Goal: Obtain resource: Download file/media

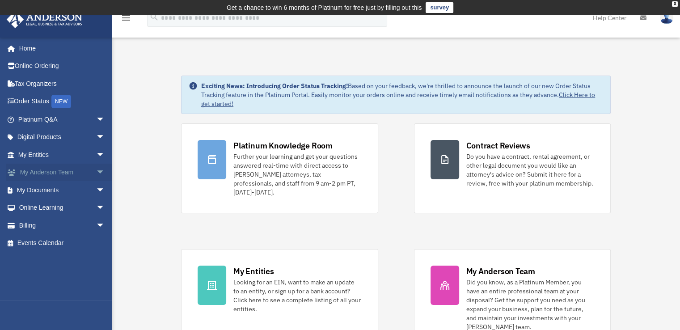
click at [47, 170] on link "My Anderson Team arrow_drop_down" at bounding box center [62, 173] width 112 height 18
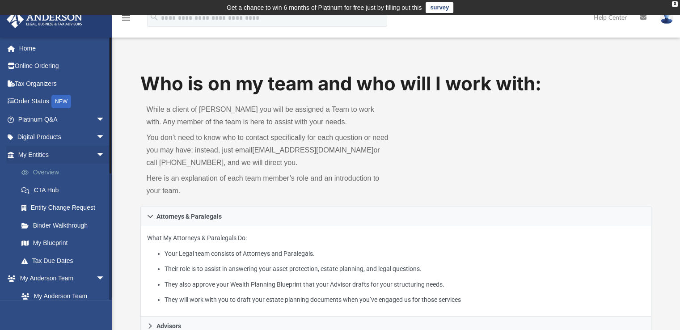
click at [59, 169] on link "Overview" at bounding box center [66, 173] width 106 height 18
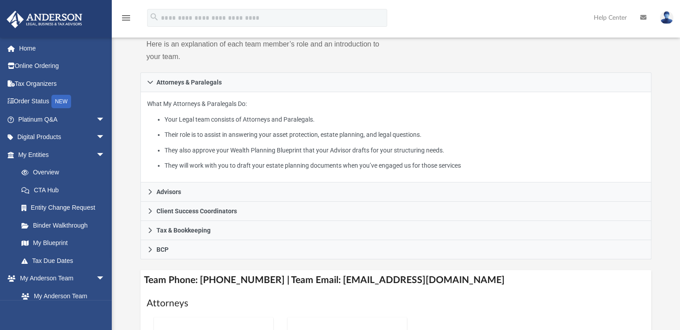
scroll to position [179, 0]
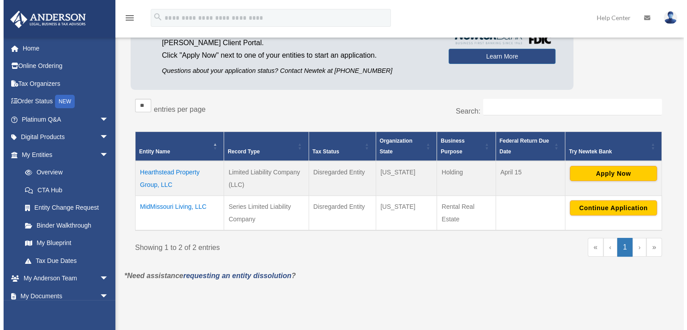
scroll to position [104, 0]
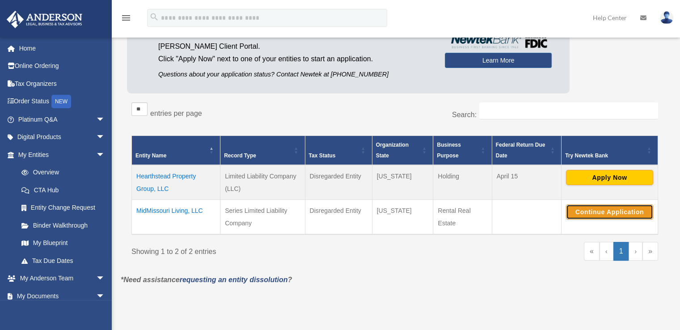
click at [607, 212] on button "Continue Application" at bounding box center [609, 211] width 87 height 15
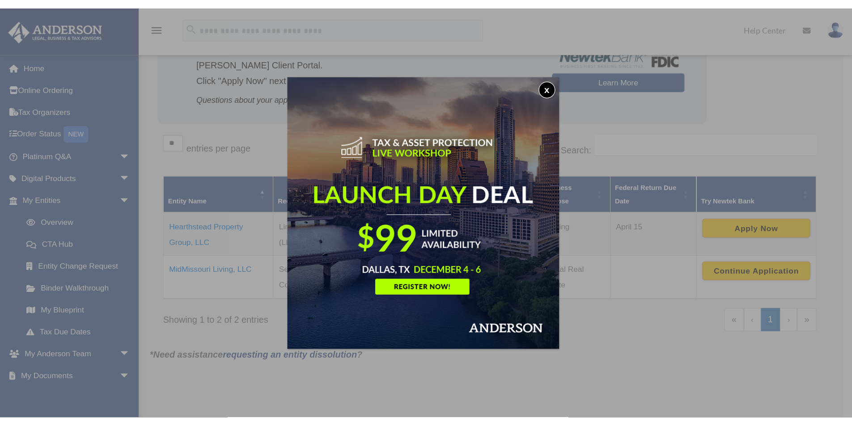
scroll to position [111, 0]
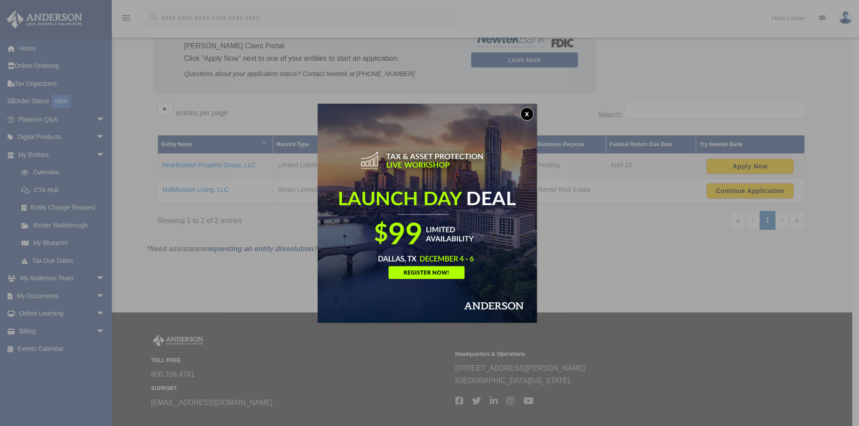
click at [536, 108] on img at bounding box center [427, 213] width 219 height 219
drag, startPoint x: 530, startPoint y: 111, endPoint x: 221, endPoint y: 126, distance: 309.1
click at [530, 111] on button "x" at bounding box center [526, 113] width 13 height 13
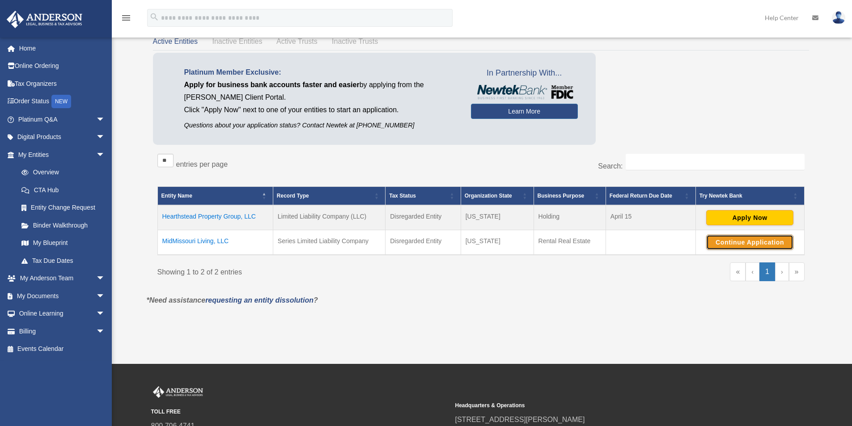
scroll to position [0, 0]
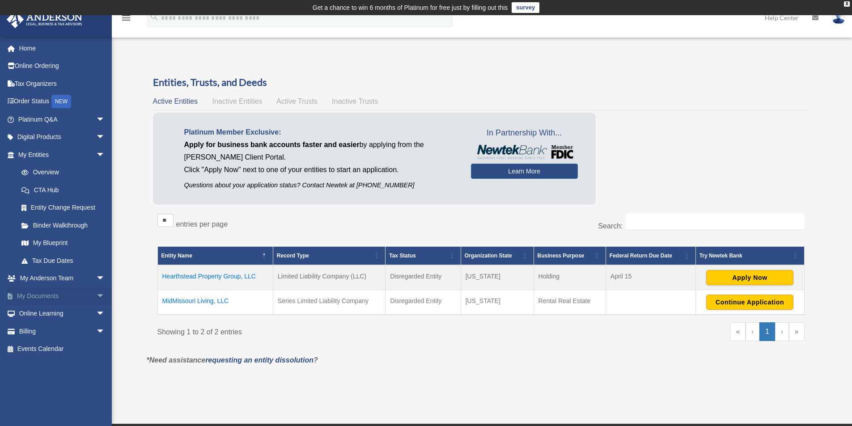
click at [55, 297] on link "My Documents arrow_drop_down" at bounding box center [62, 296] width 112 height 18
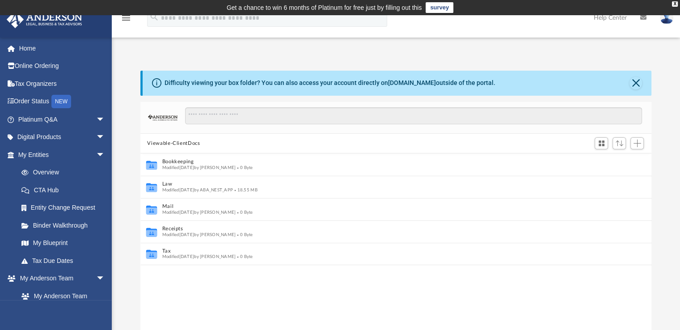
scroll to position [196, 505]
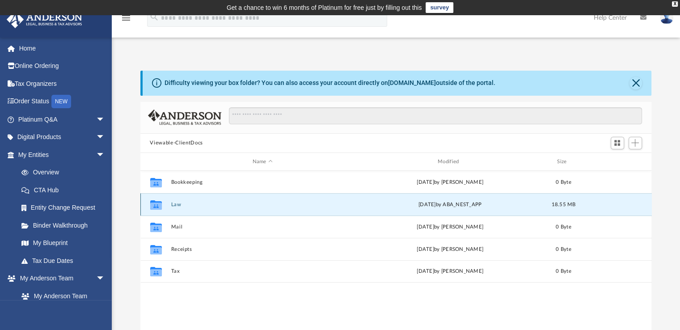
click at [172, 204] on button "Law" at bounding box center [262, 205] width 183 height 6
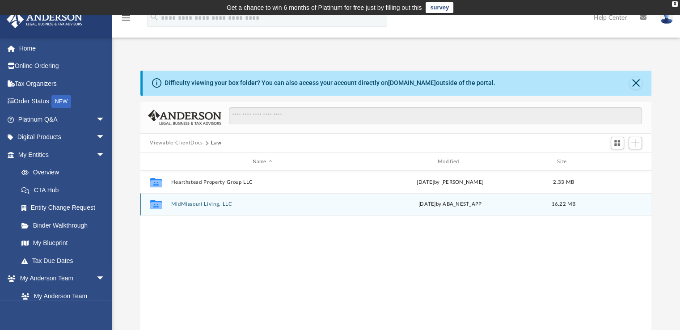
click at [213, 203] on button "MidMissouri Living, LLC" at bounding box center [262, 205] width 183 height 6
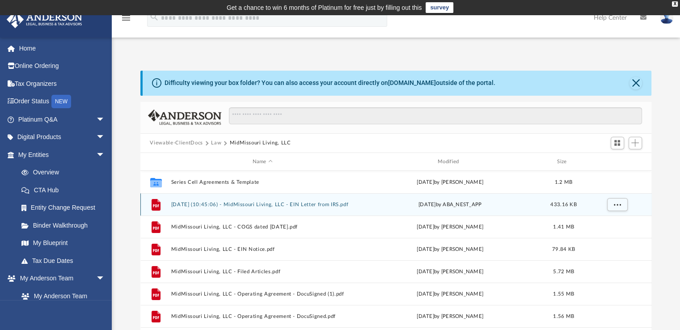
click at [219, 204] on button "2025.07.25 (10:45:06) - MidMissouri Living, LLC - EIN Letter from IRS.pdf" at bounding box center [262, 205] width 183 height 6
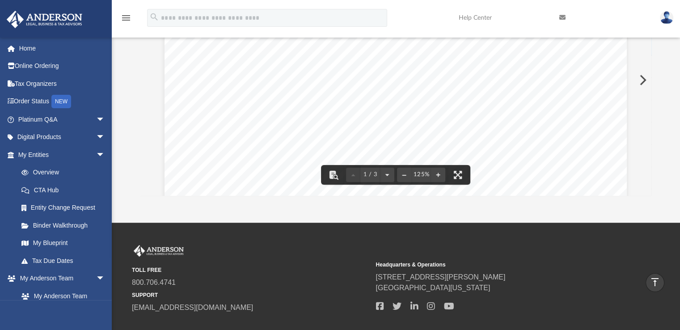
scroll to position [0, 0]
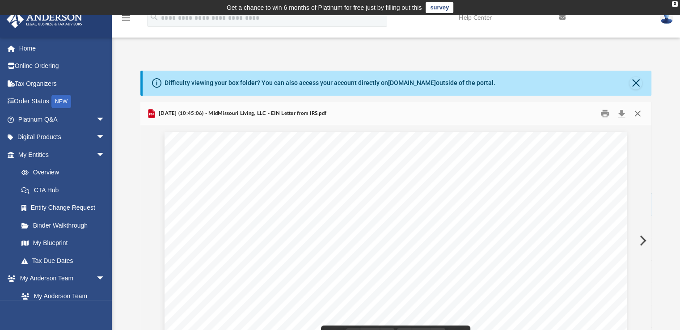
click at [636, 111] on button "Close" at bounding box center [638, 113] width 16 height 14
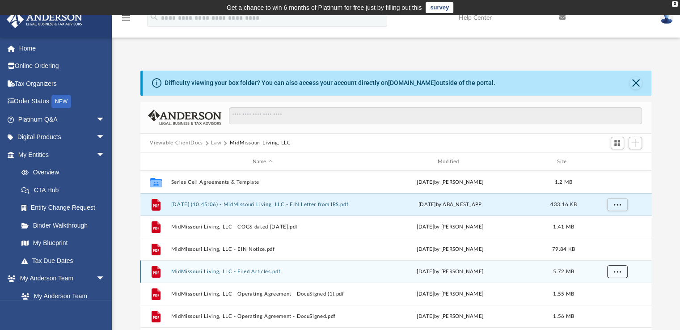
click at [622, 272] on button "More options" at bounding box center [617, 271] width 21 height 13
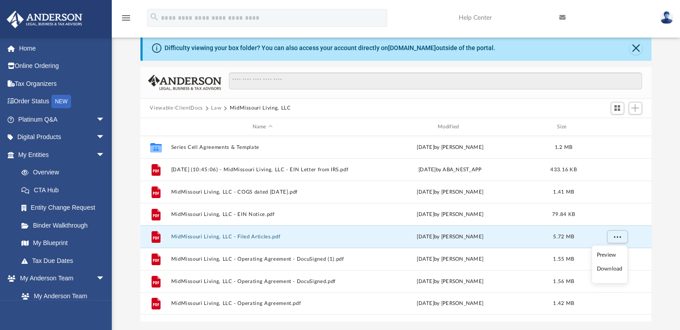
scroll to position [89, 0]
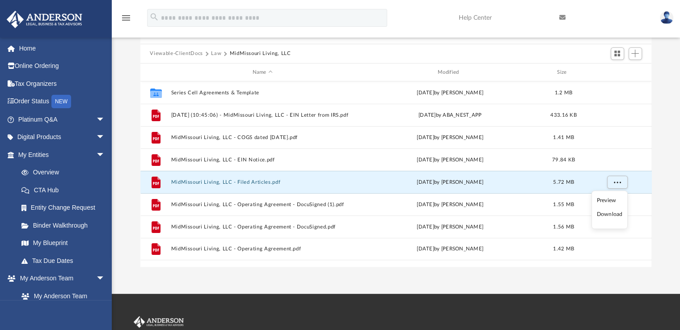
click at [611, 213] on li "Download" at bounding box center [610, 214] width 26 height 9
click at [617, 183] on span "More options" at bounding box center [617, 182] width 7 height 5
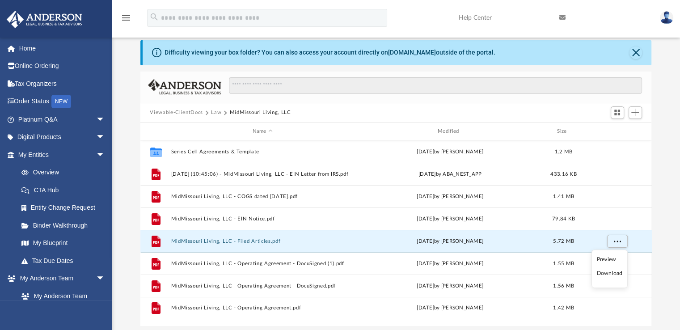
scroll to position [0, 0]
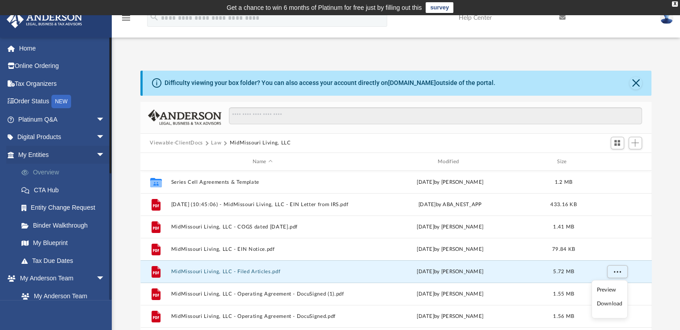
click at [48, 173] on link "Overview" at bounding box center [66, 173] width 106 height 18
